Goal: Information Seeking & Learning: Compare options

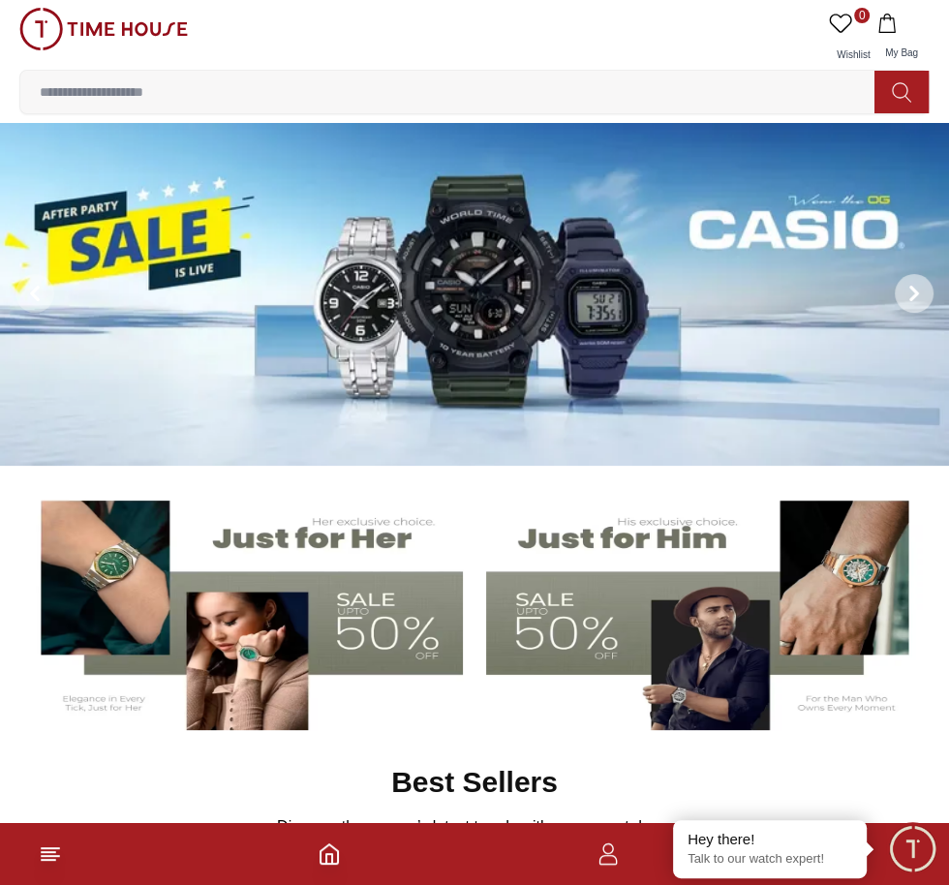
click at [898, 287] on span at bounding box center [913, 293] width 39 height 39
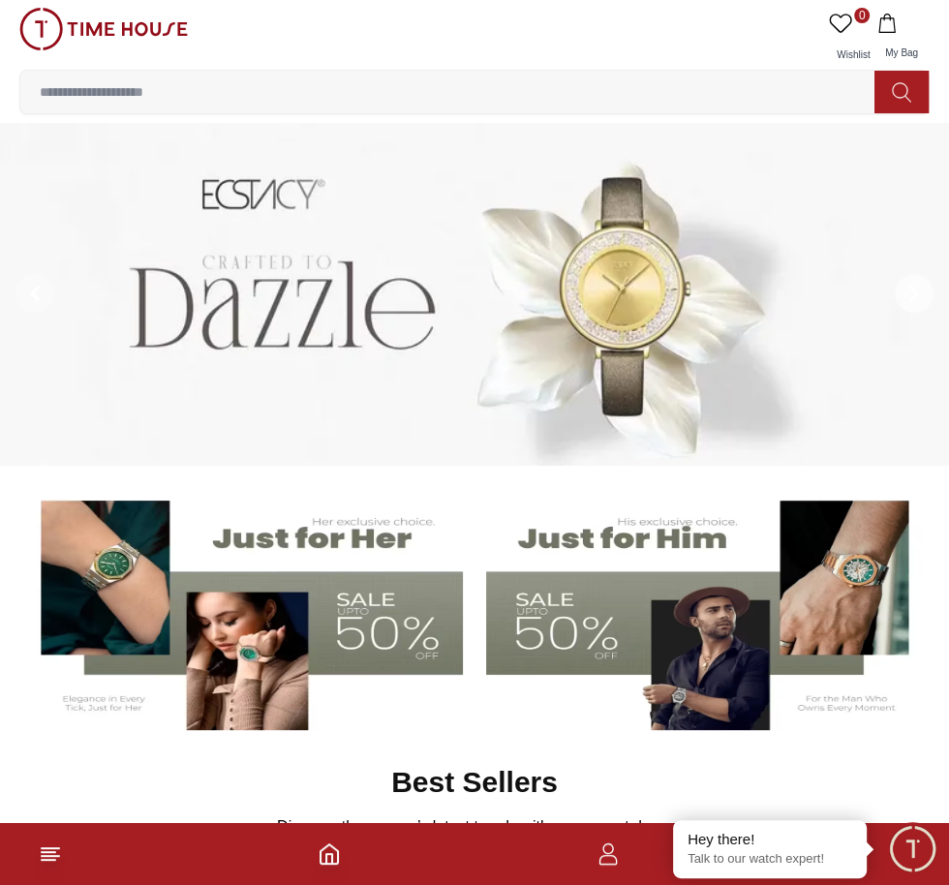
click at [899, 294] on span at bounding box center [913, 293] width 39 height 39
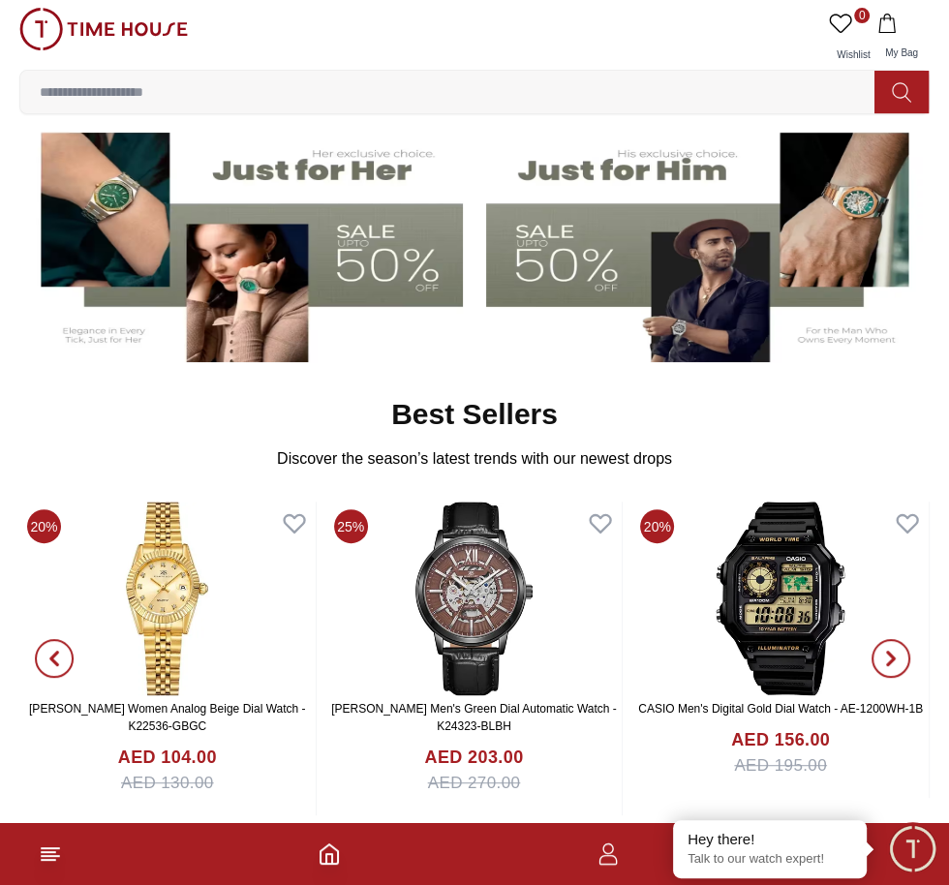
scroll to position [369, 0]
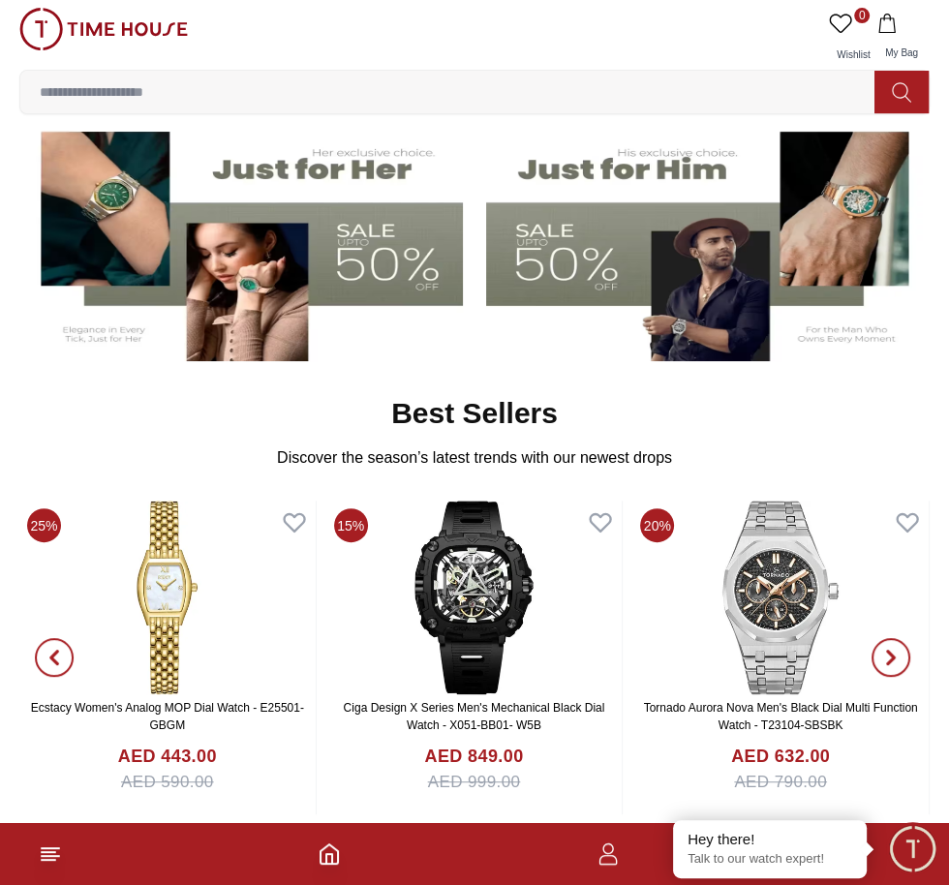
click at [450, 621] on img at bounding box center [474, 597] width 296 height 194
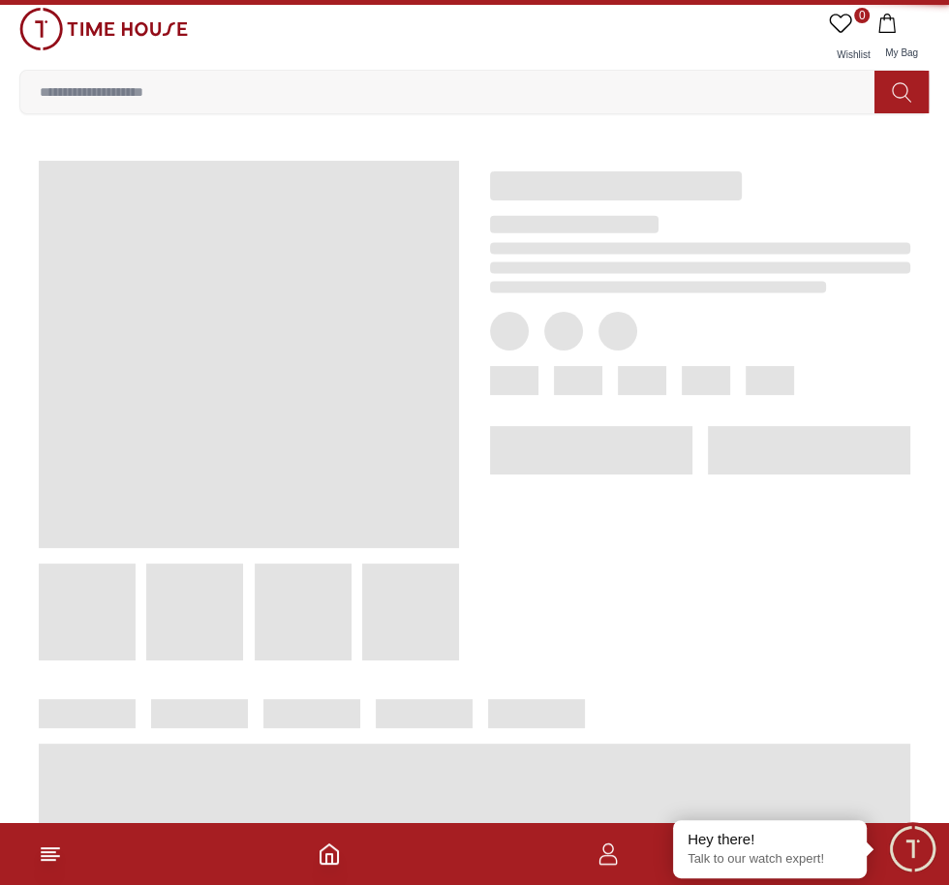
click at [3, 885] on footer at bounding box center [474, 854] width 949 height 62
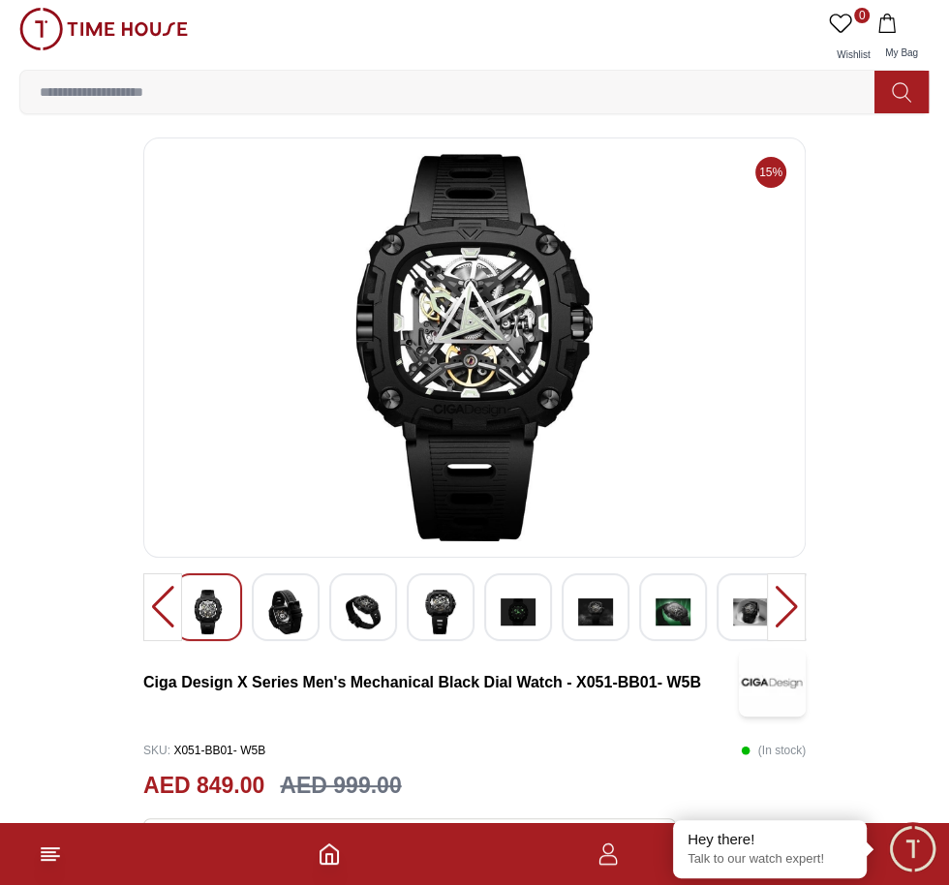
click at [282, 618] on img at bounding box center [285, 612] width 35 height 45
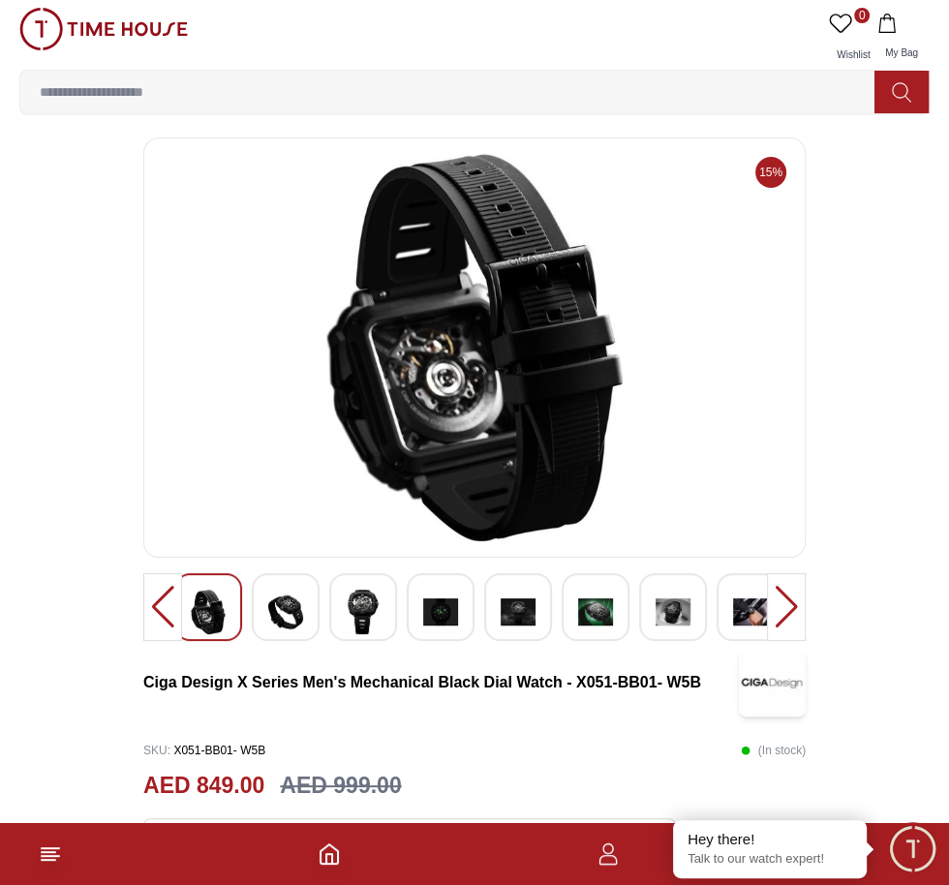
click at [357, 608] on img at bounding box center [363, 612] width 35 height 45
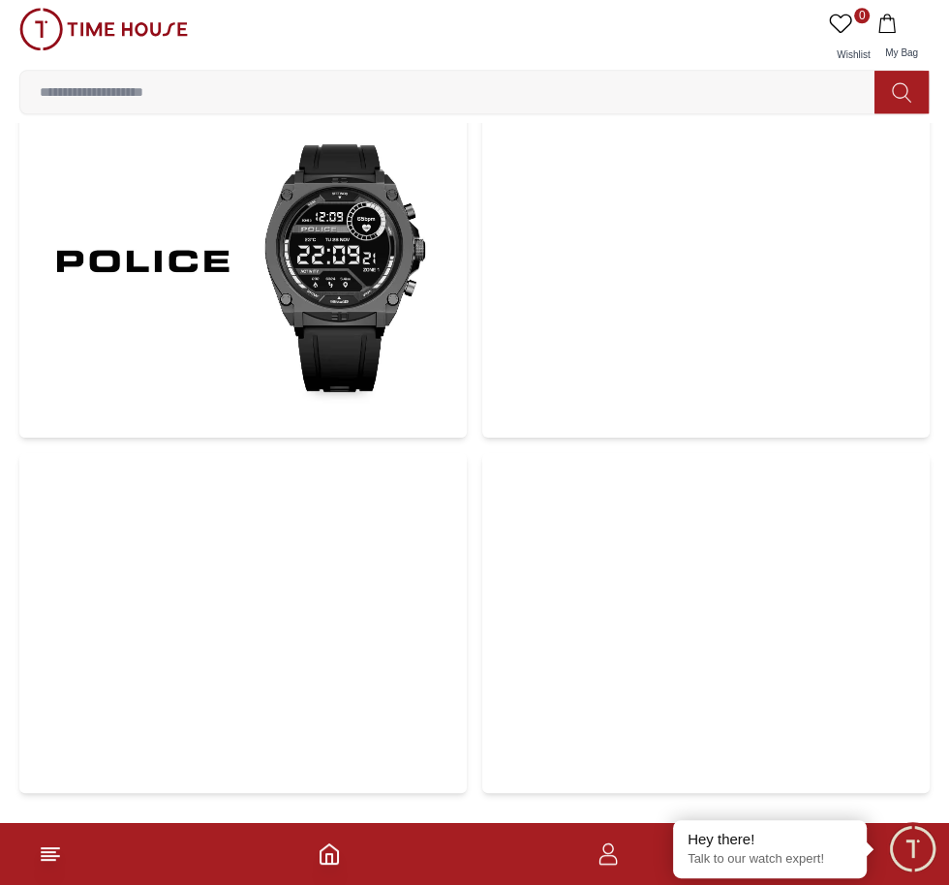
scroll to position [6181, 0]
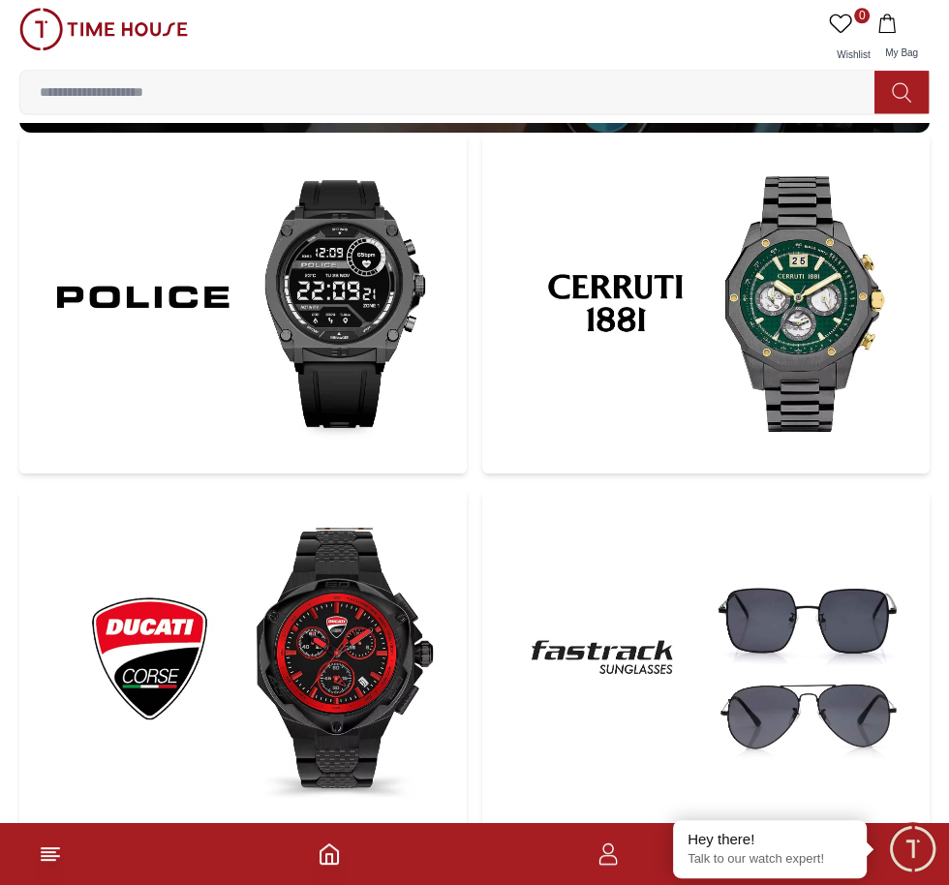
click at [825, 313] on img at bounding box center [705, 303] width 447 height 341
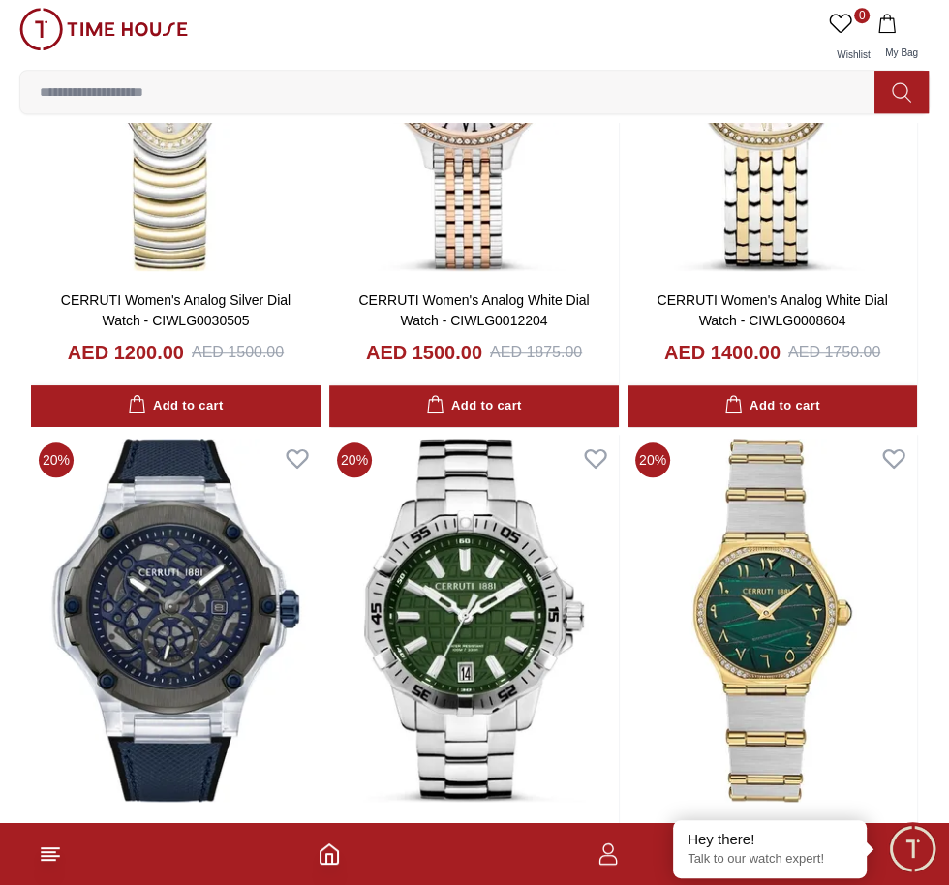
scroll to position [1048, 0]
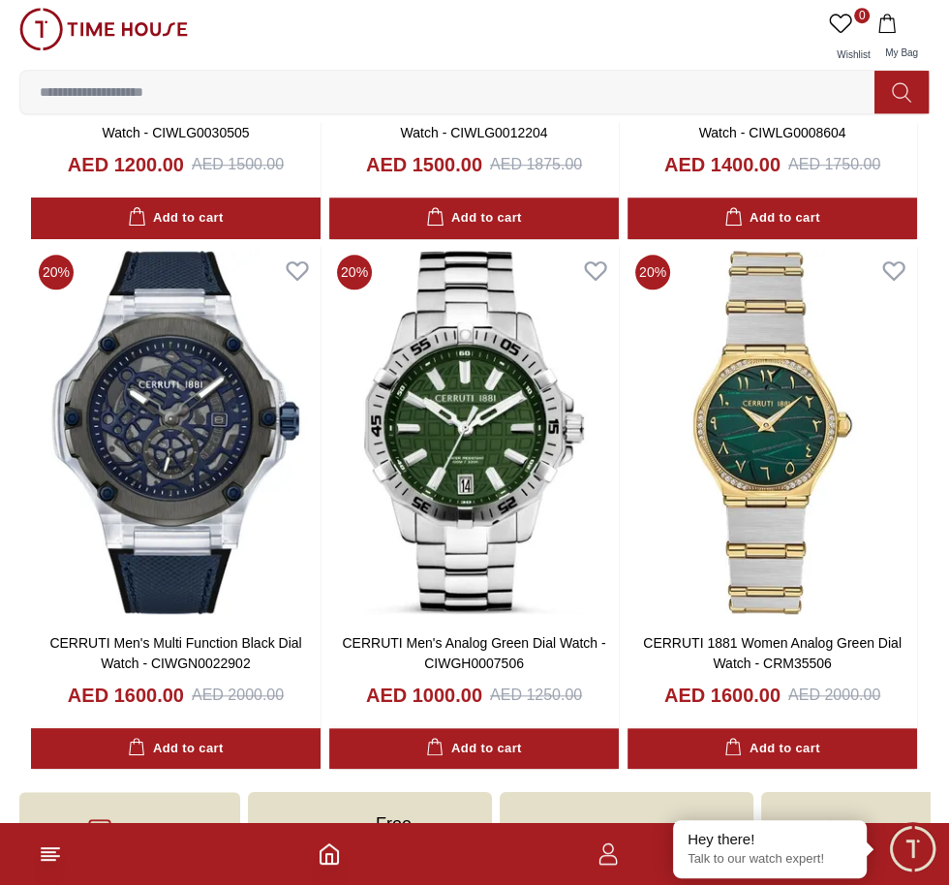
click at [160, 868] on span "5000+ Models" at bounding box center [164, 852] width 56 height 39
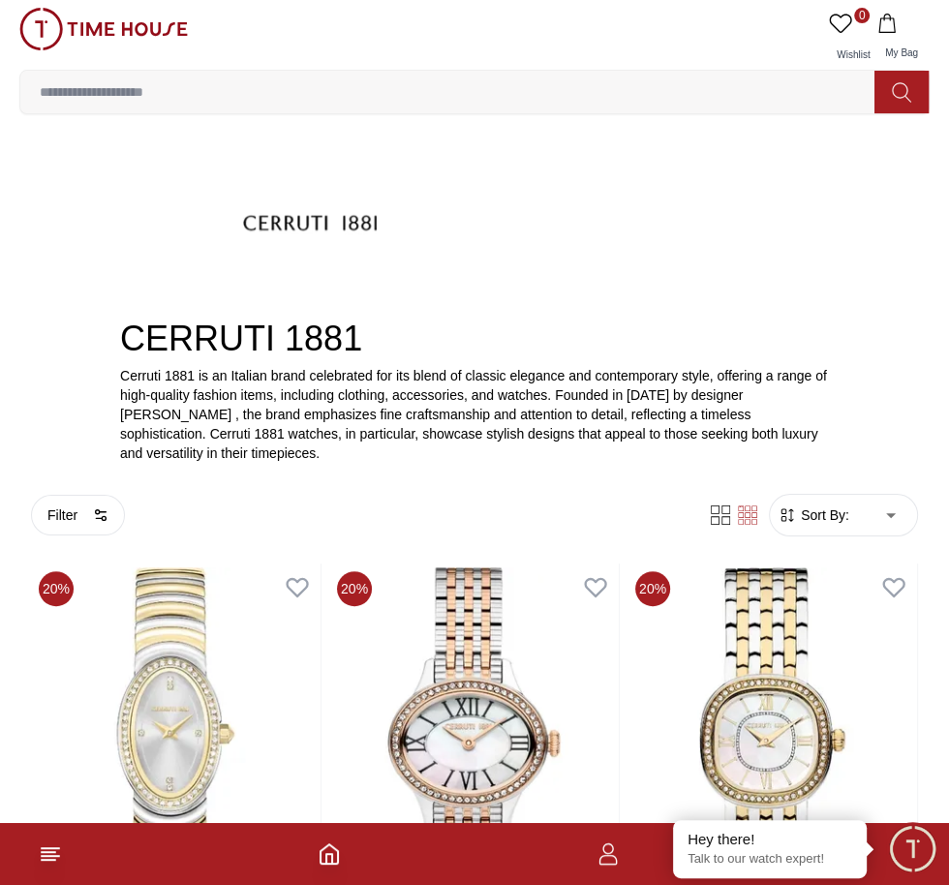
scroll to position [0, 0]
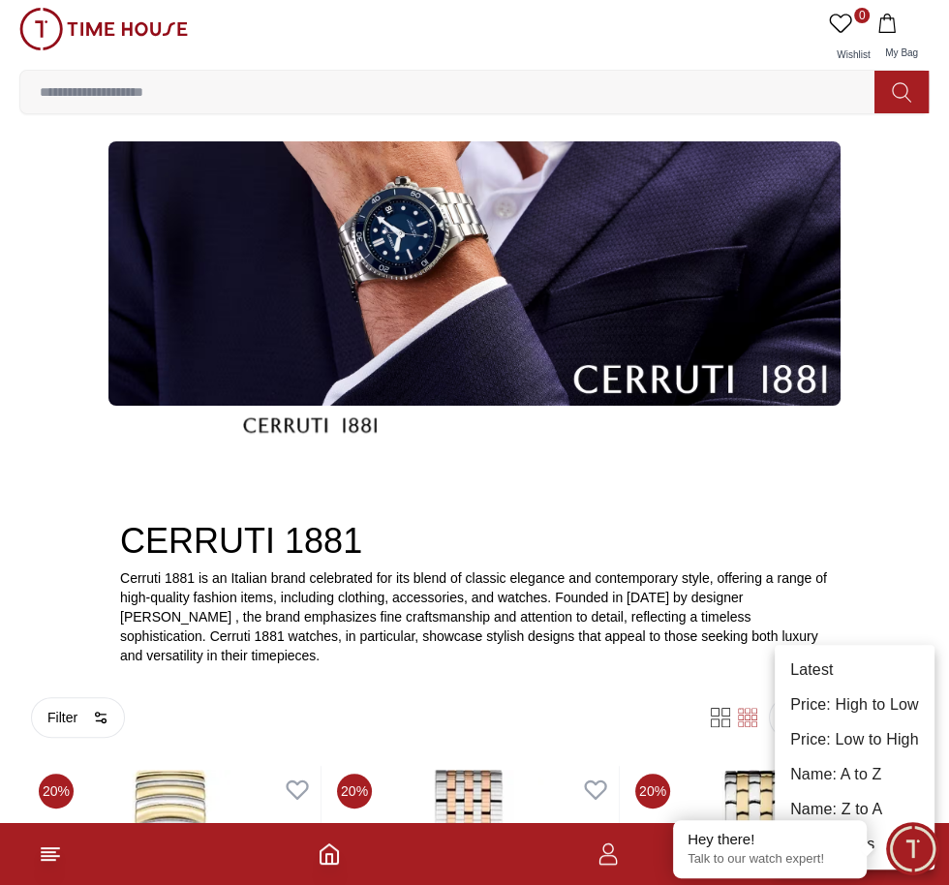
click at [877, 700] on li "Price: High to Low" at bounding box center [854, 704] width 160 height 35
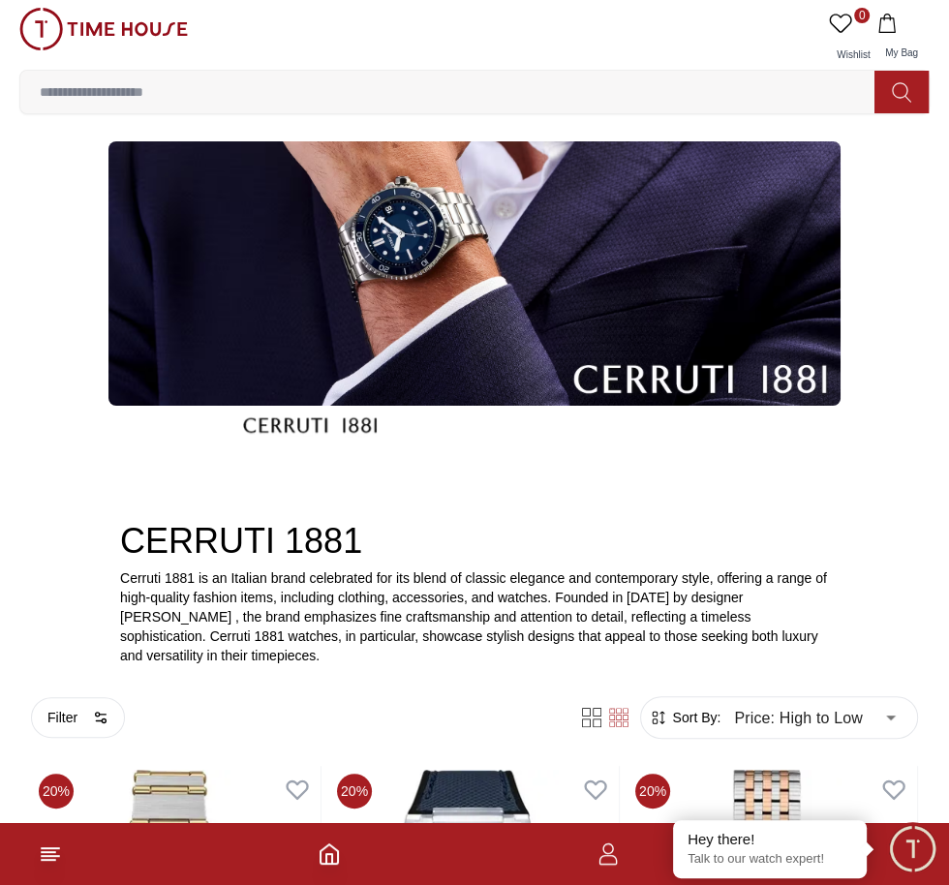
type input "******"
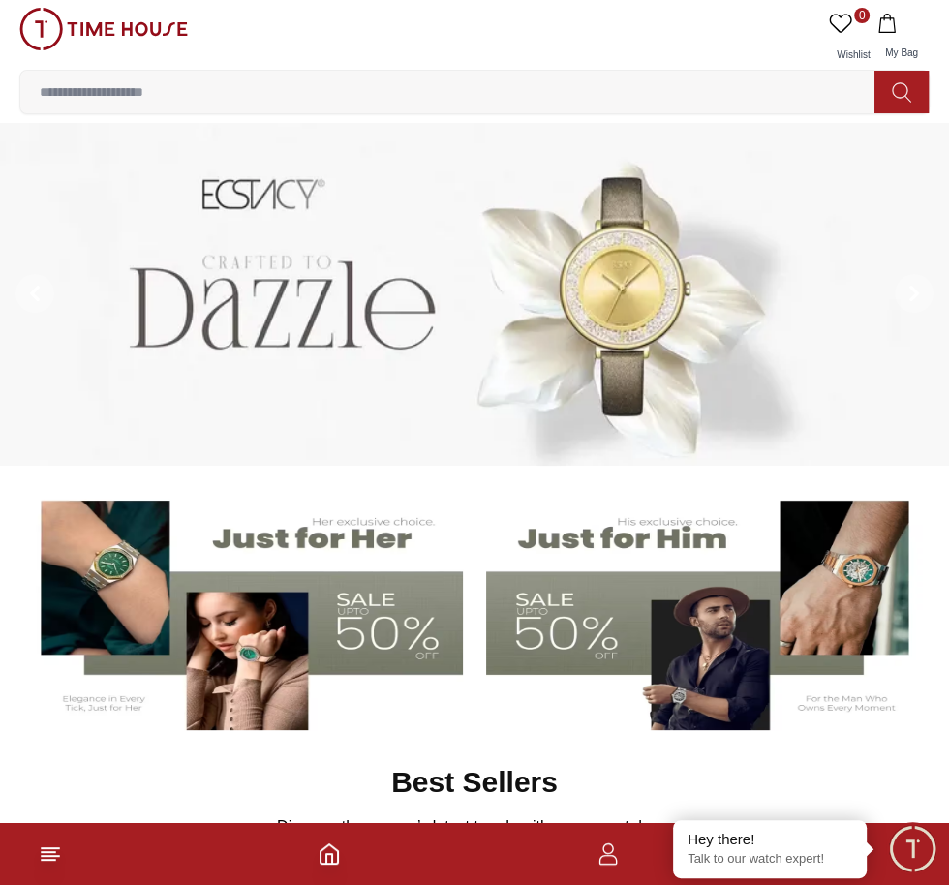
click at [769, 95] on input at bounding box center [454, 92] width 869 height 39
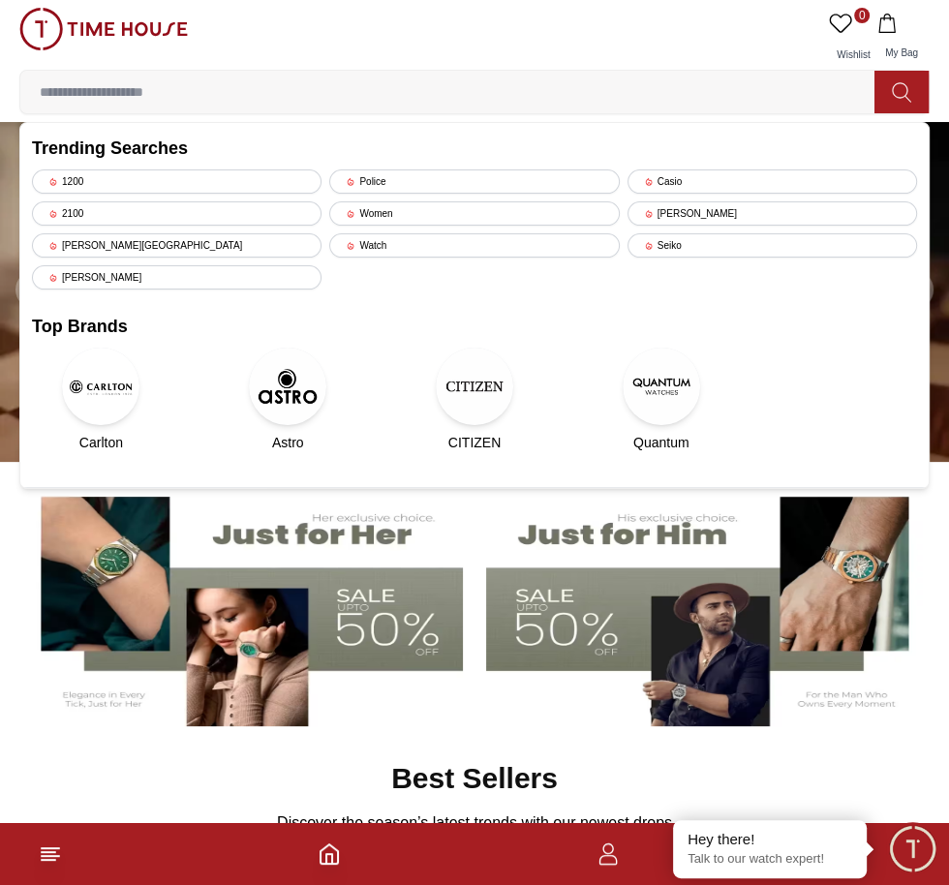
scroll to position [8, 0]
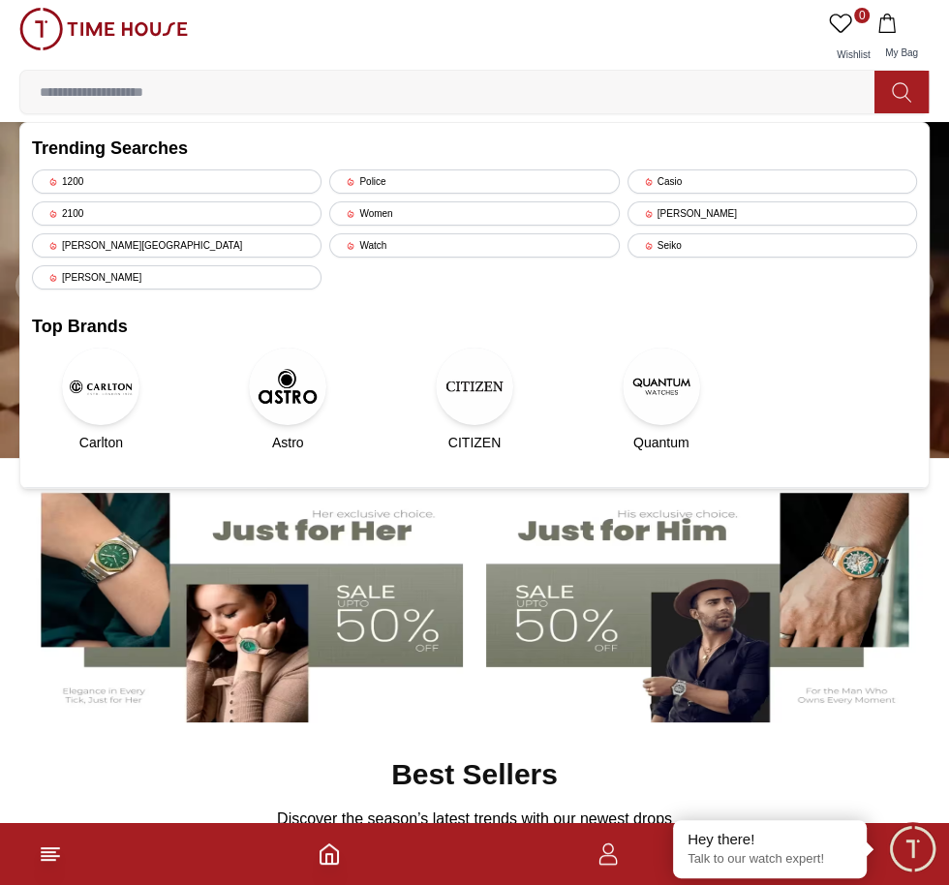
click at [658, 399] on img at bounding box center [660, 386] width 77 height 77
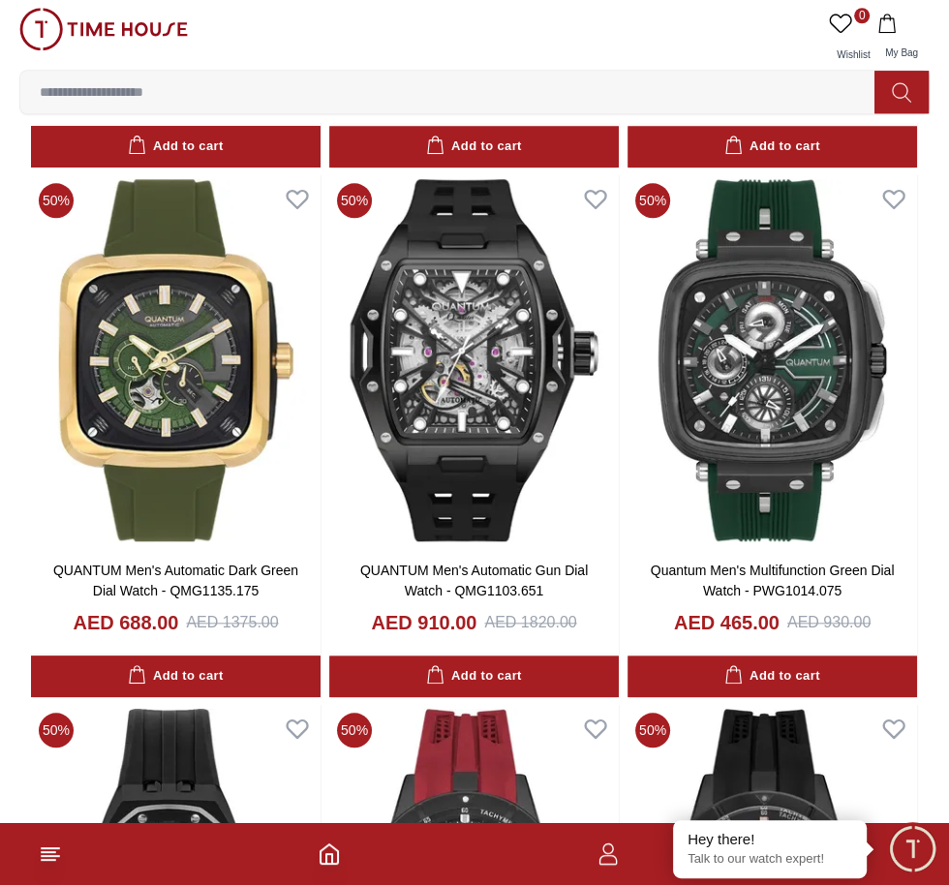
scroll to position [1095, 0]
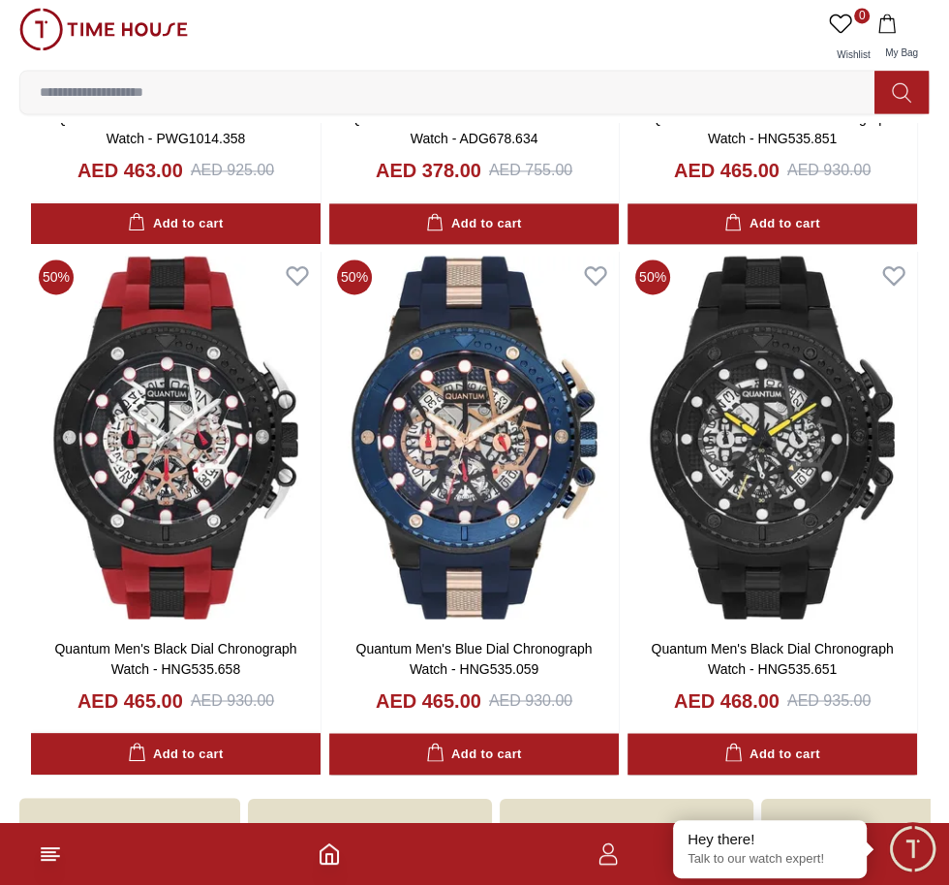
scroll to position [6849, 0]
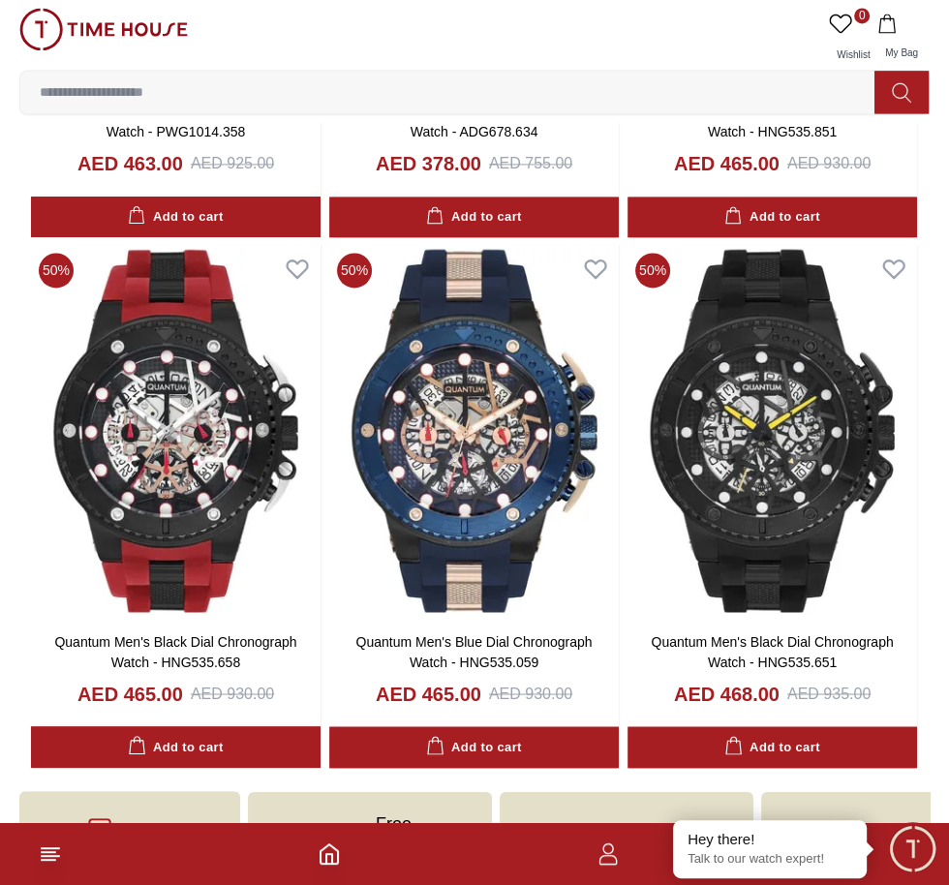
scroll to position [3455, 0]
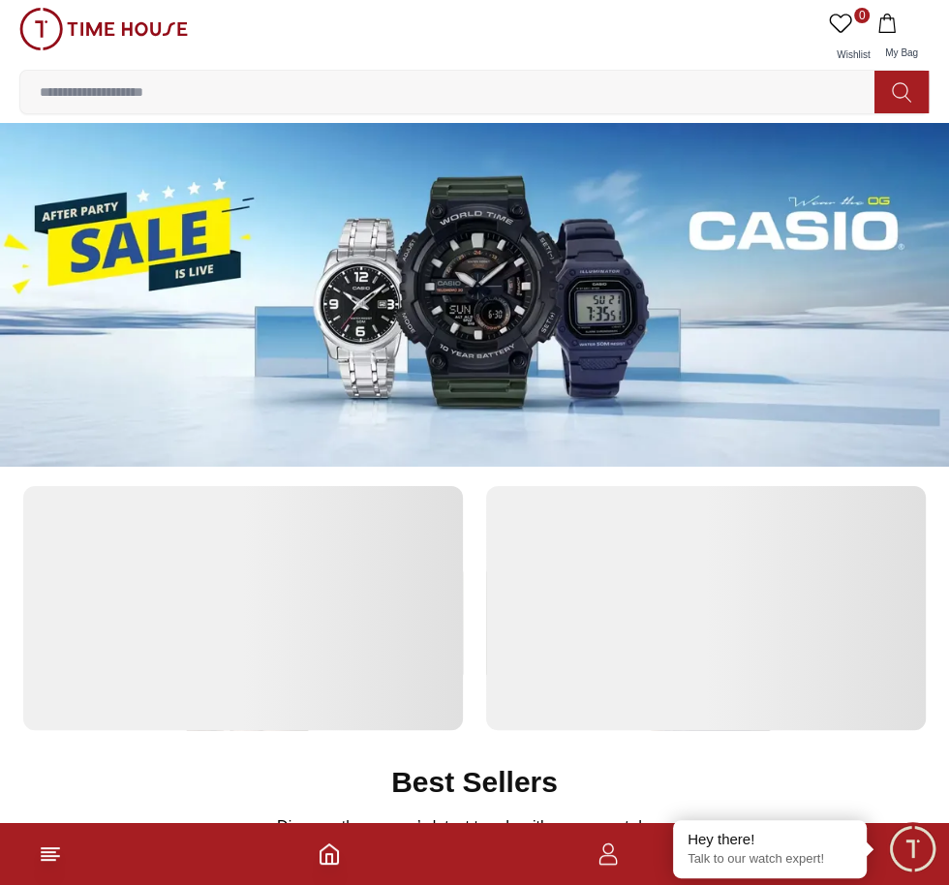
scroll to position [8, 0]
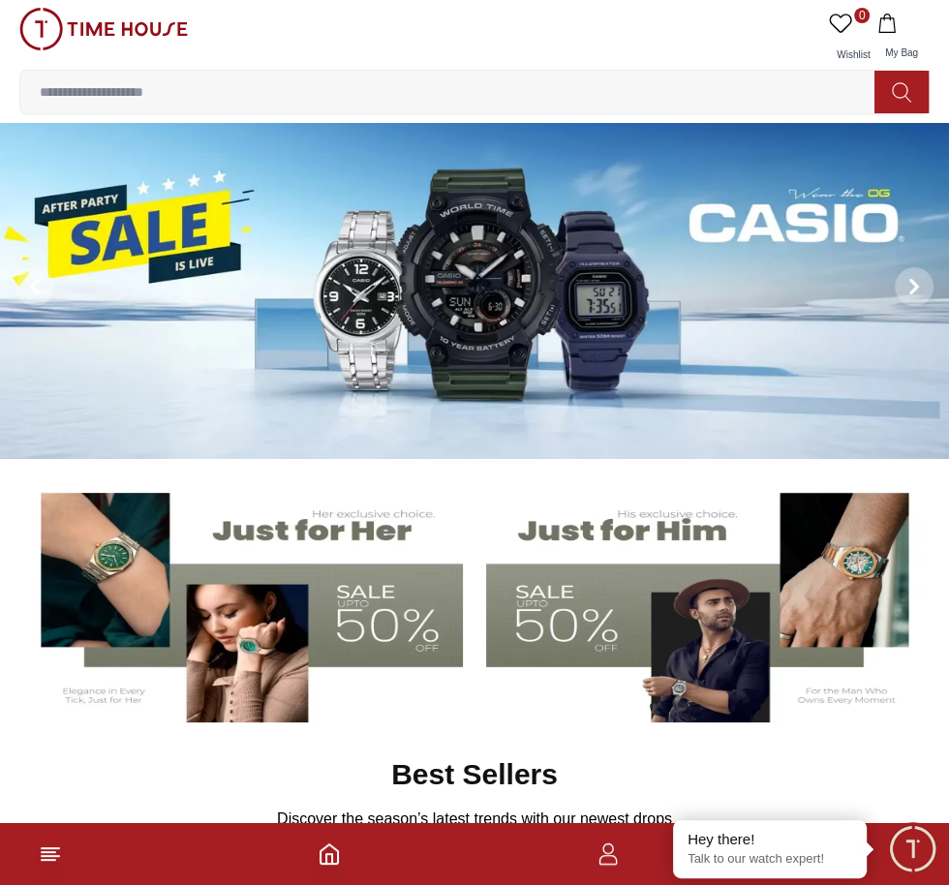
click at [742, 91] on input at bounding box center [454, 92] width 869 height 39
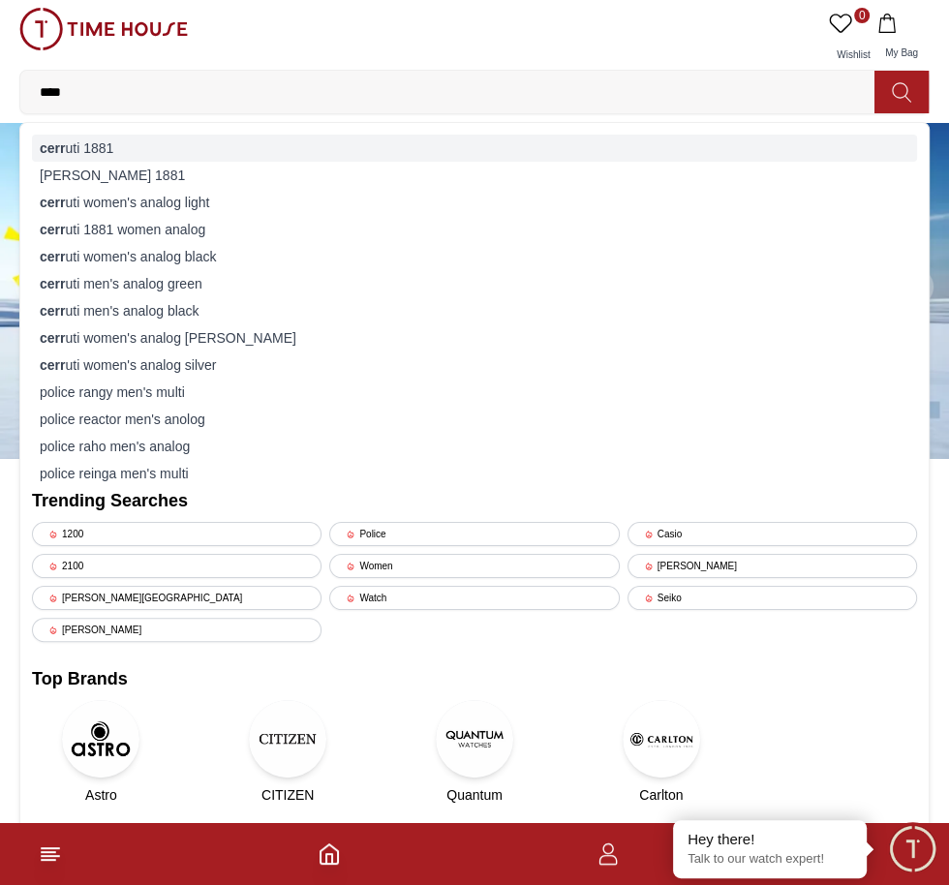
type input "****"
click at [74, 146] on div "cerr uti 1881" at bounding box center [474, 148] width 885 height 27
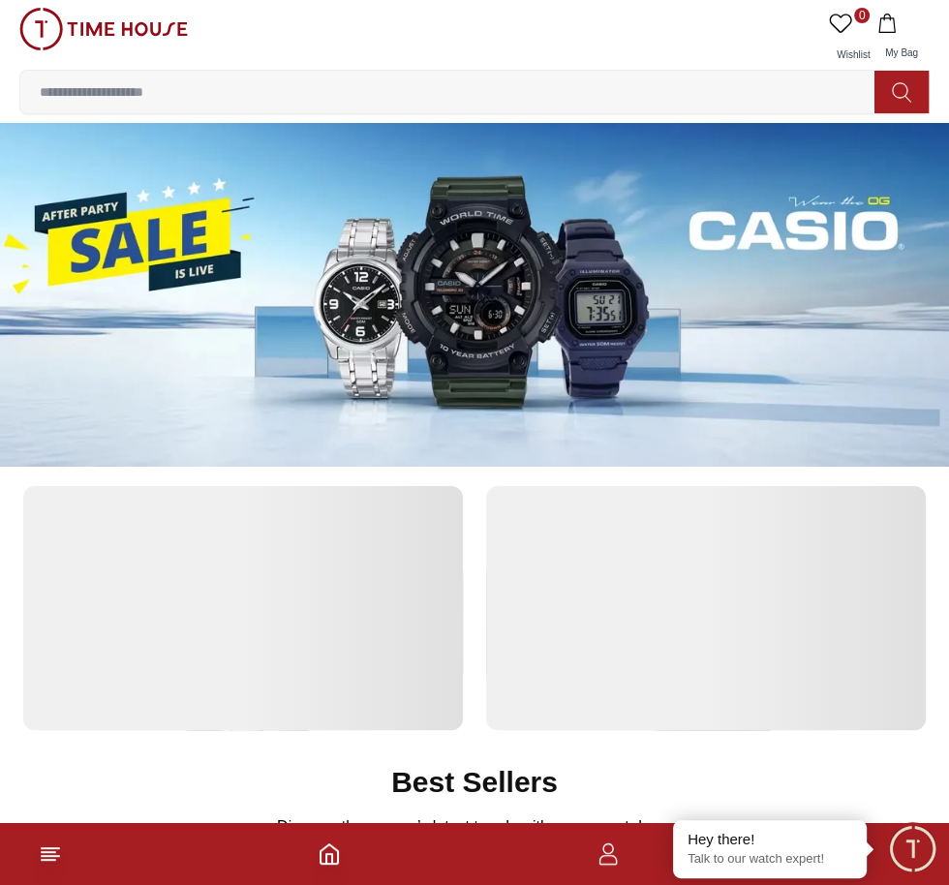
scroll to position [8, 0]
